Goal: Download file/media

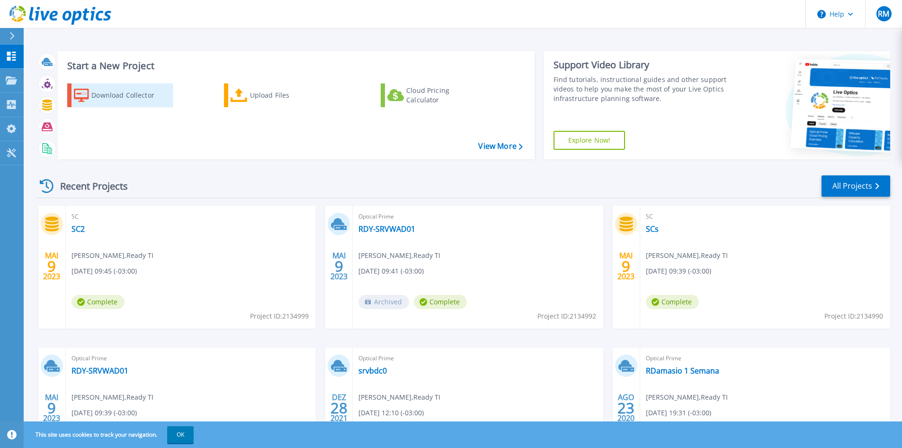
click at [133, 99] on div "Download Collector" at bounding box center [129, 95] width 76 height 19
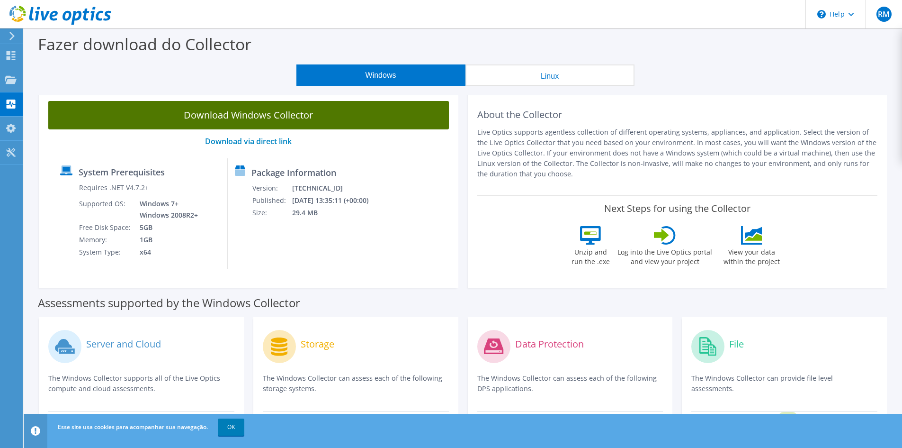
click at [244, 115] on link "Download Windows Collector" at bounding box center [248, 115] width 401 height 28
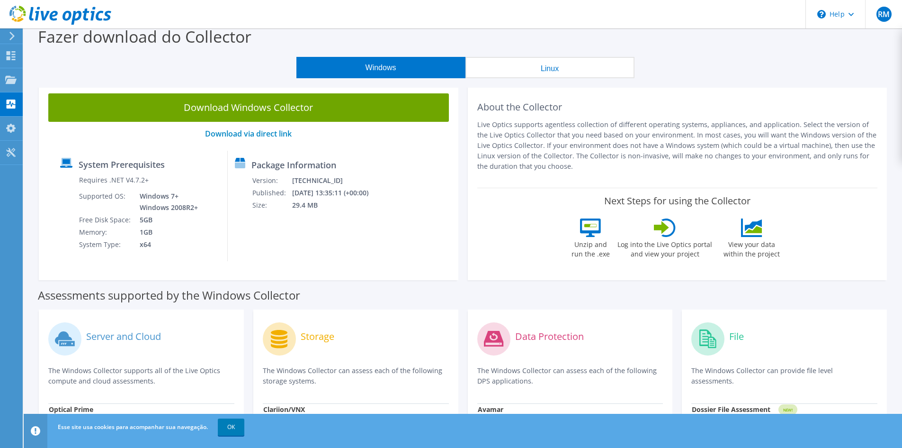
scroll to position [5, 0]
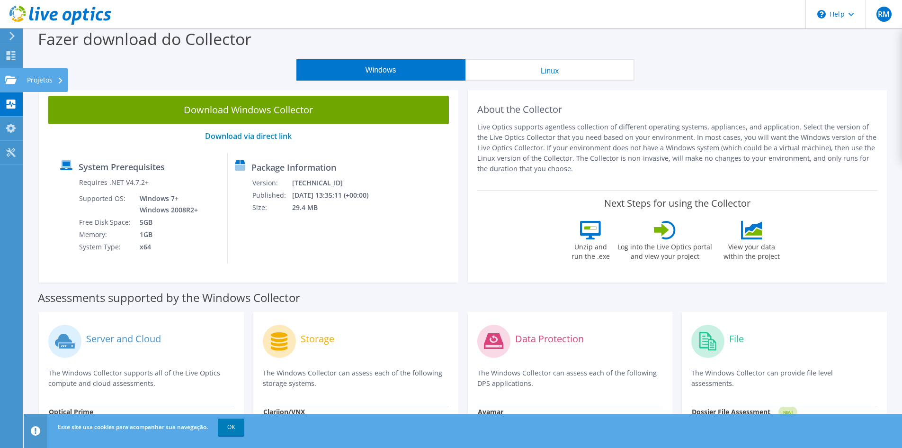
click at [48, 78] on div "Projetos" at bounding box center [45, 80] width 46 height 24
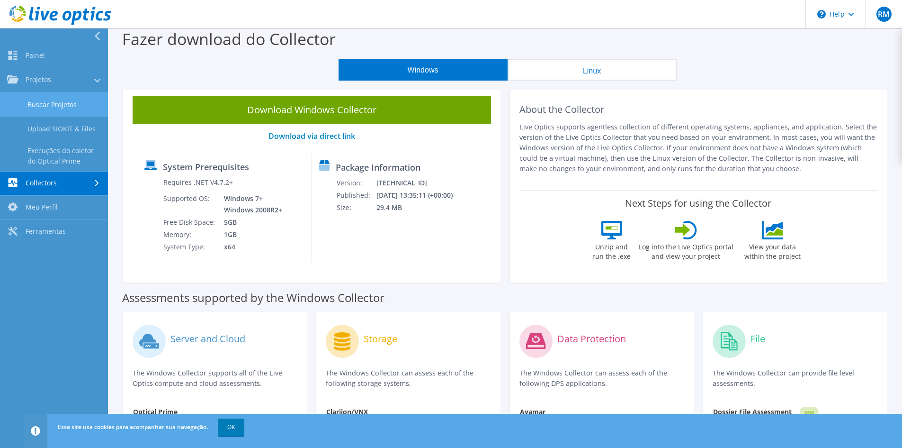
click at [74, 101] on link "Buscar Projetos" at bounding box center [54, 104] width 108 height 24
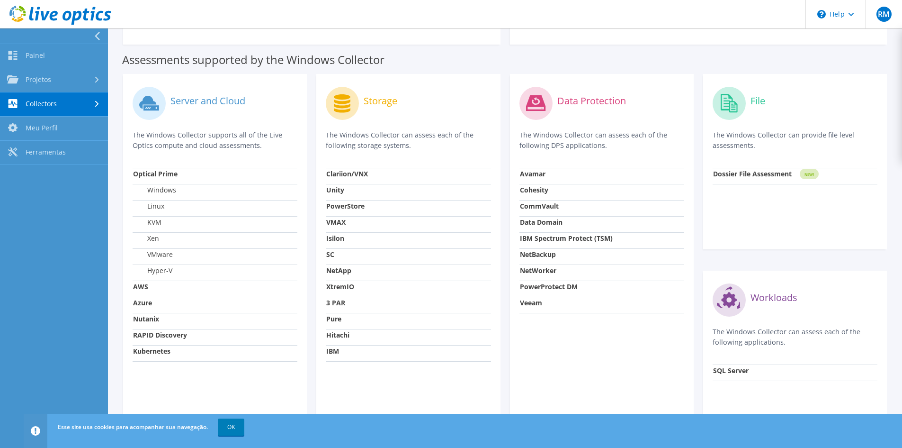
scroll to position [289, 0]
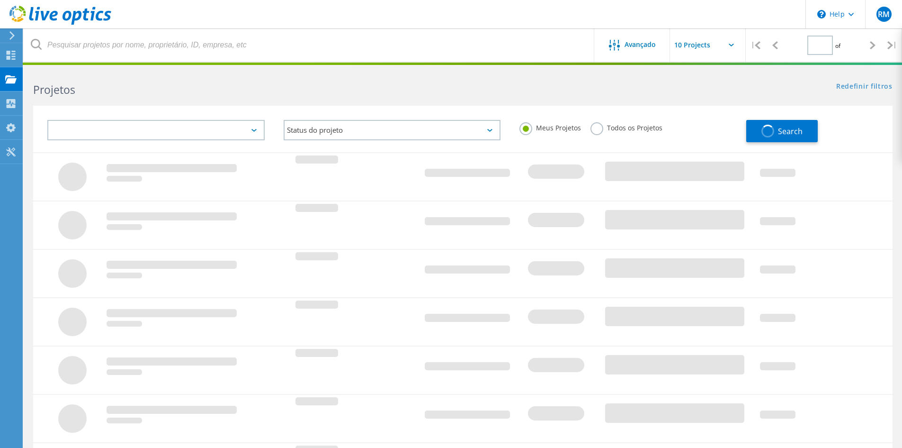
type input "1"
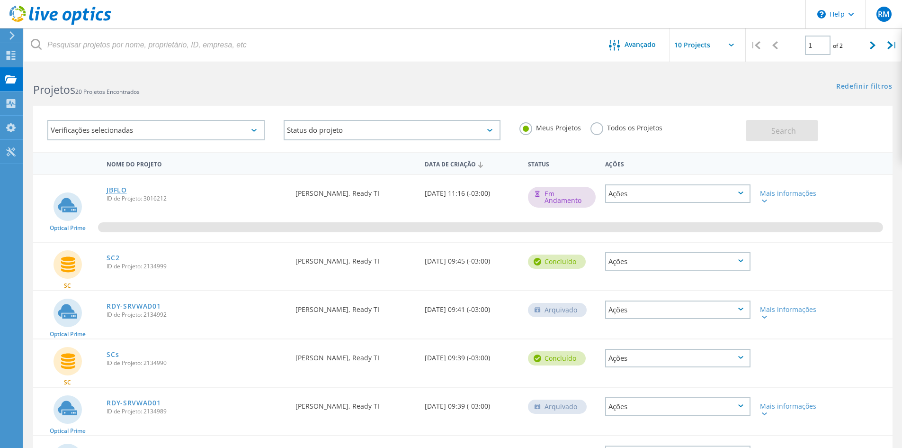
click at [118, 192] on link "JBFLO" at bounding box center [117, 190] width 20 height 7
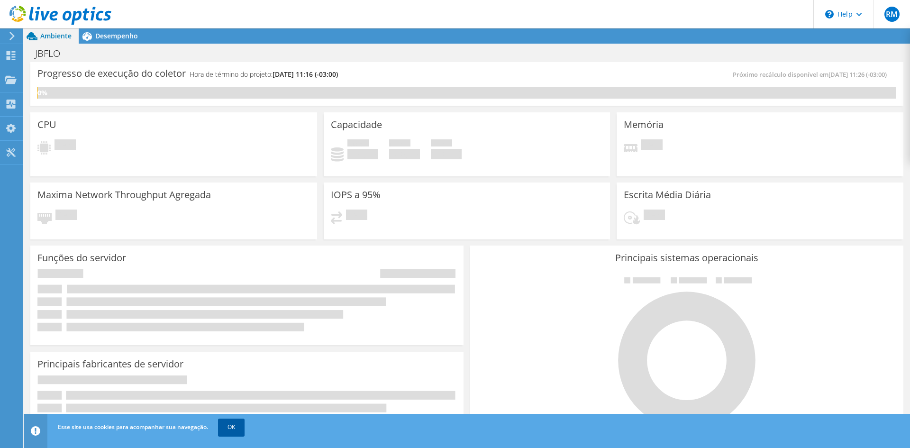
click at [231, 424] on link "OK" at bounding box center [231, 426] width 27 height 17
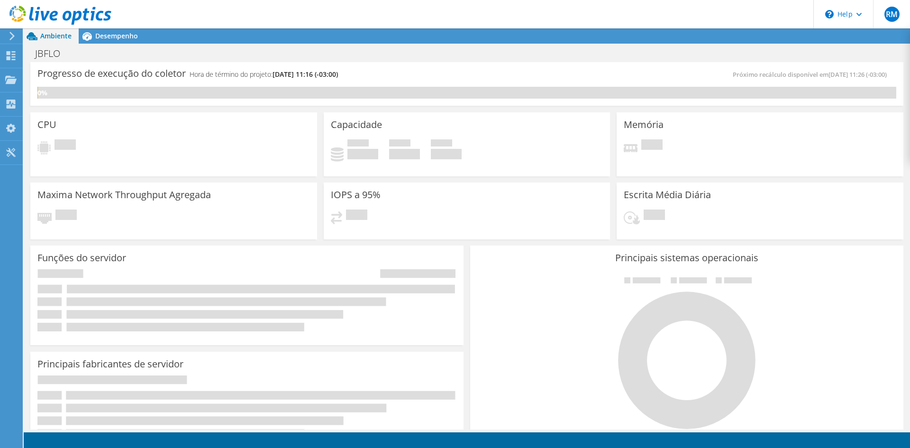
scroll to position [189, 0]
